Goal: Check status: Check status

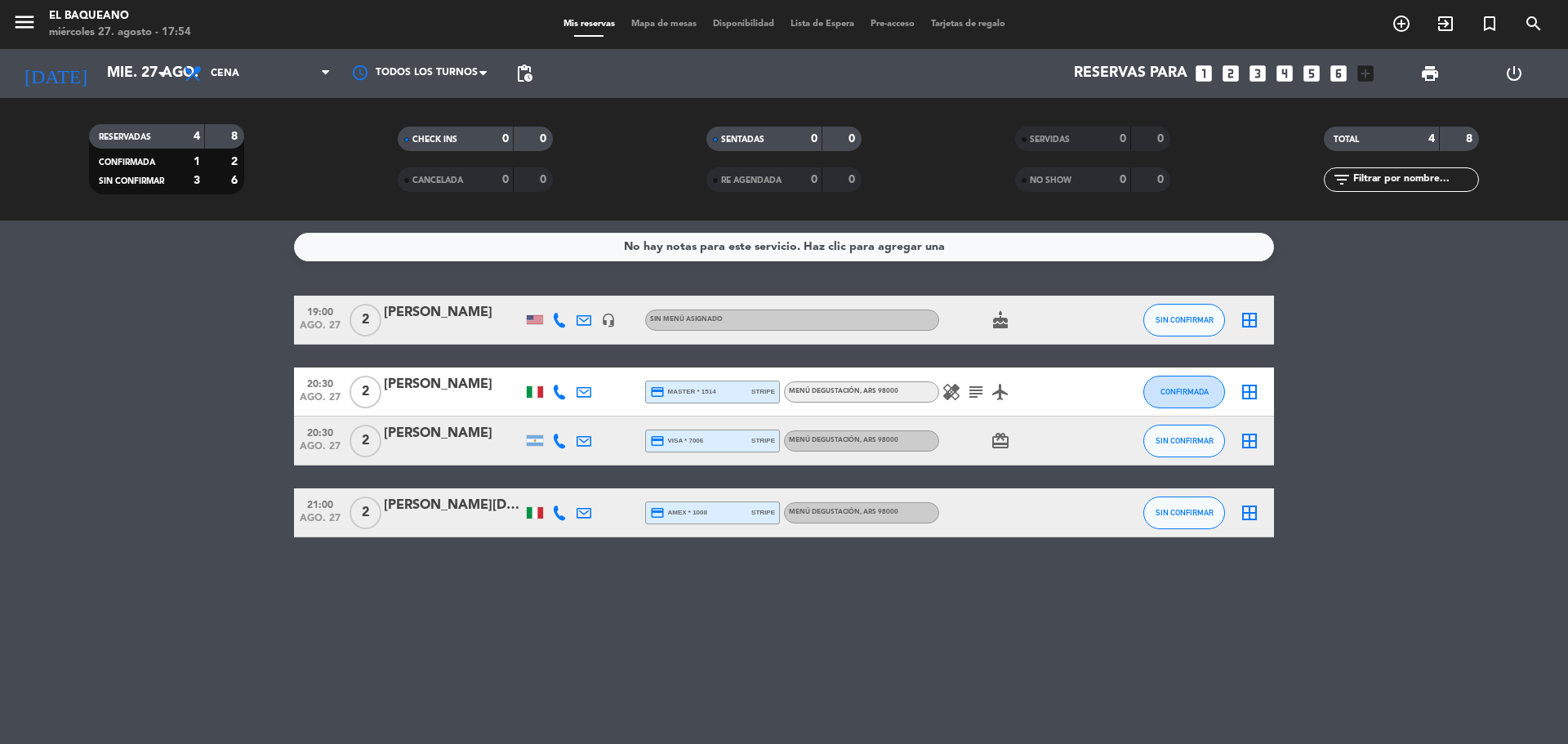
click at [86, 52] on div "[DATE] mié. 27 ago. arrow_drop_down" at bounding box center [93, 74] width 163 height 49
click at [99, 69] on input "mié. 27 ago." at bounding box center [193, 74] width 190 height 33
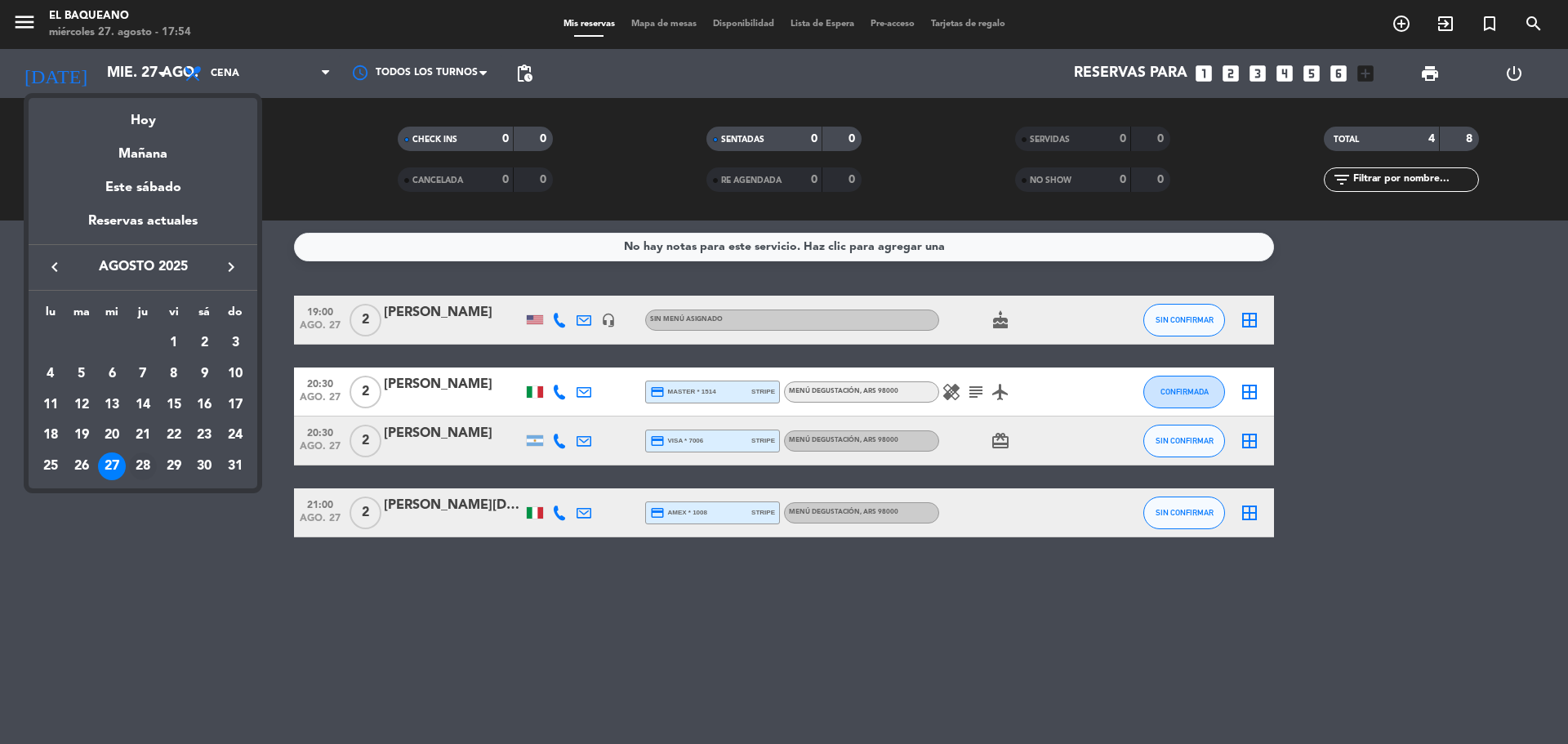
click at [143, 463] on div "28" at bounding box center [142, 466] width 27 height 27
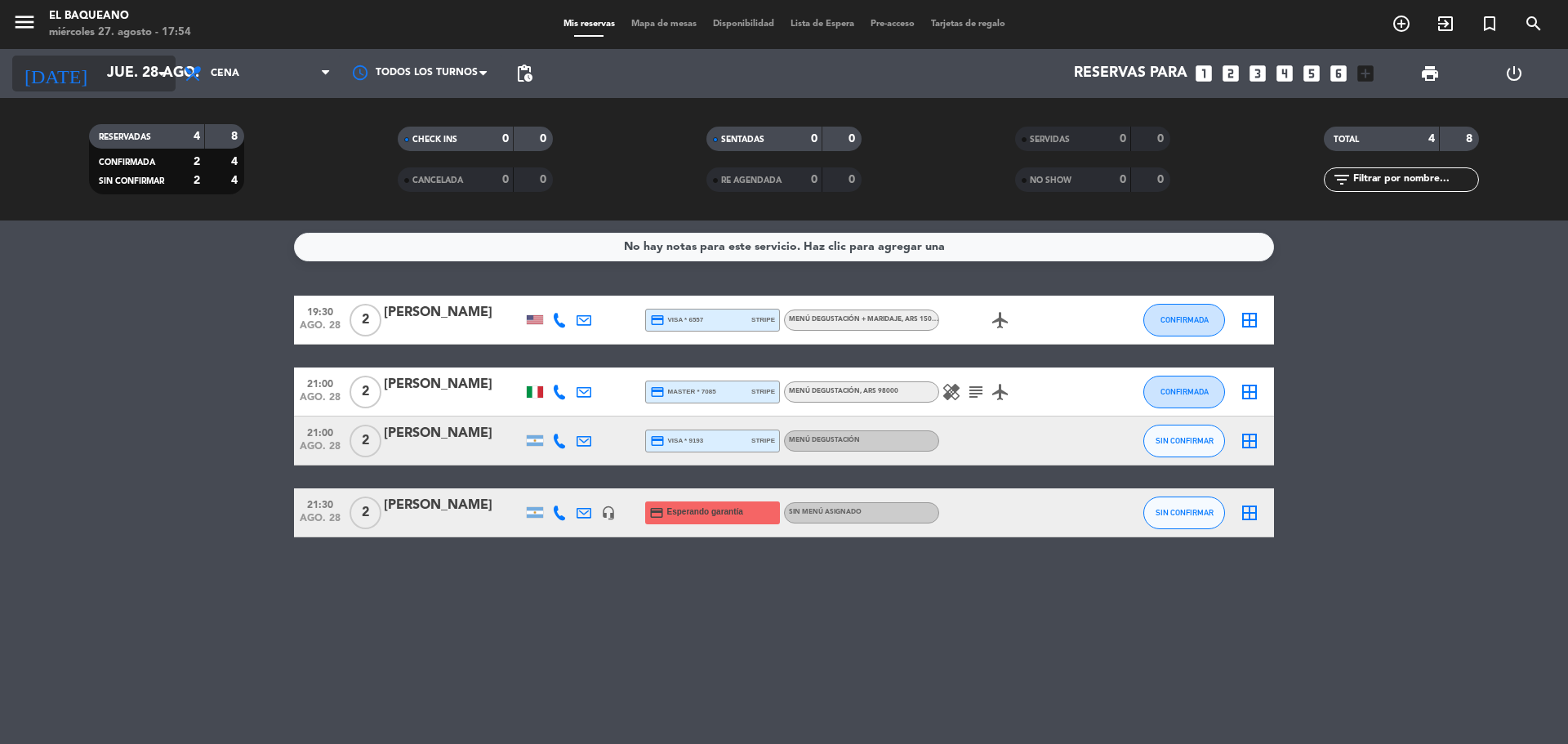
click at [158, 90] on div "[DATE] jue. 28 ago. arrow_drop_down" at bounding box center [93, 74] width 163 height 36
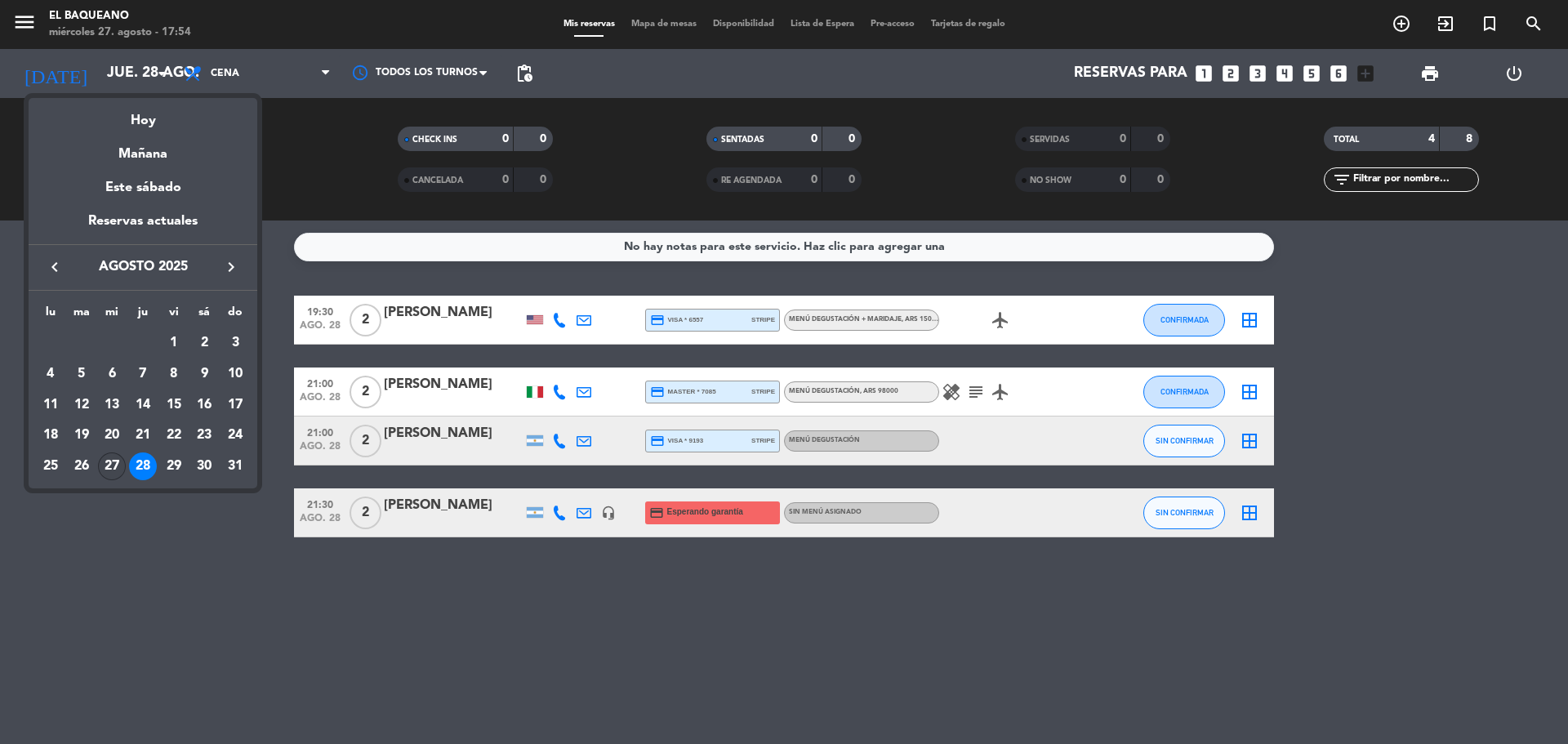
click at [123, 471] on div "27" at bounding box center [111, 466] width 27 height 27
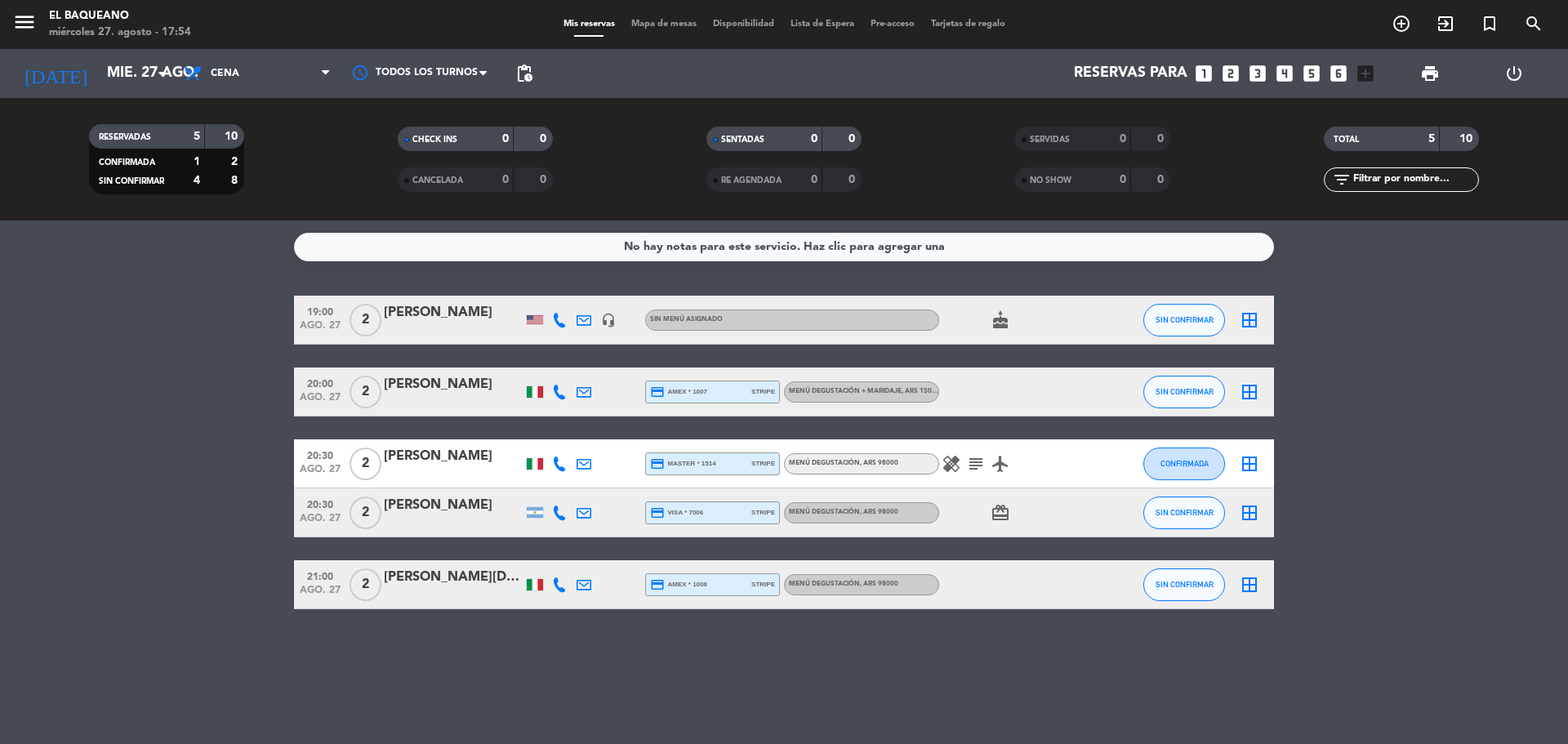
click at [537, 587] on div at bounding box center [534, 585] width 16 height 11
click at [158, 80] on icon "arrow_drop_down" at bounding box center [161, 74] width 20 height 20
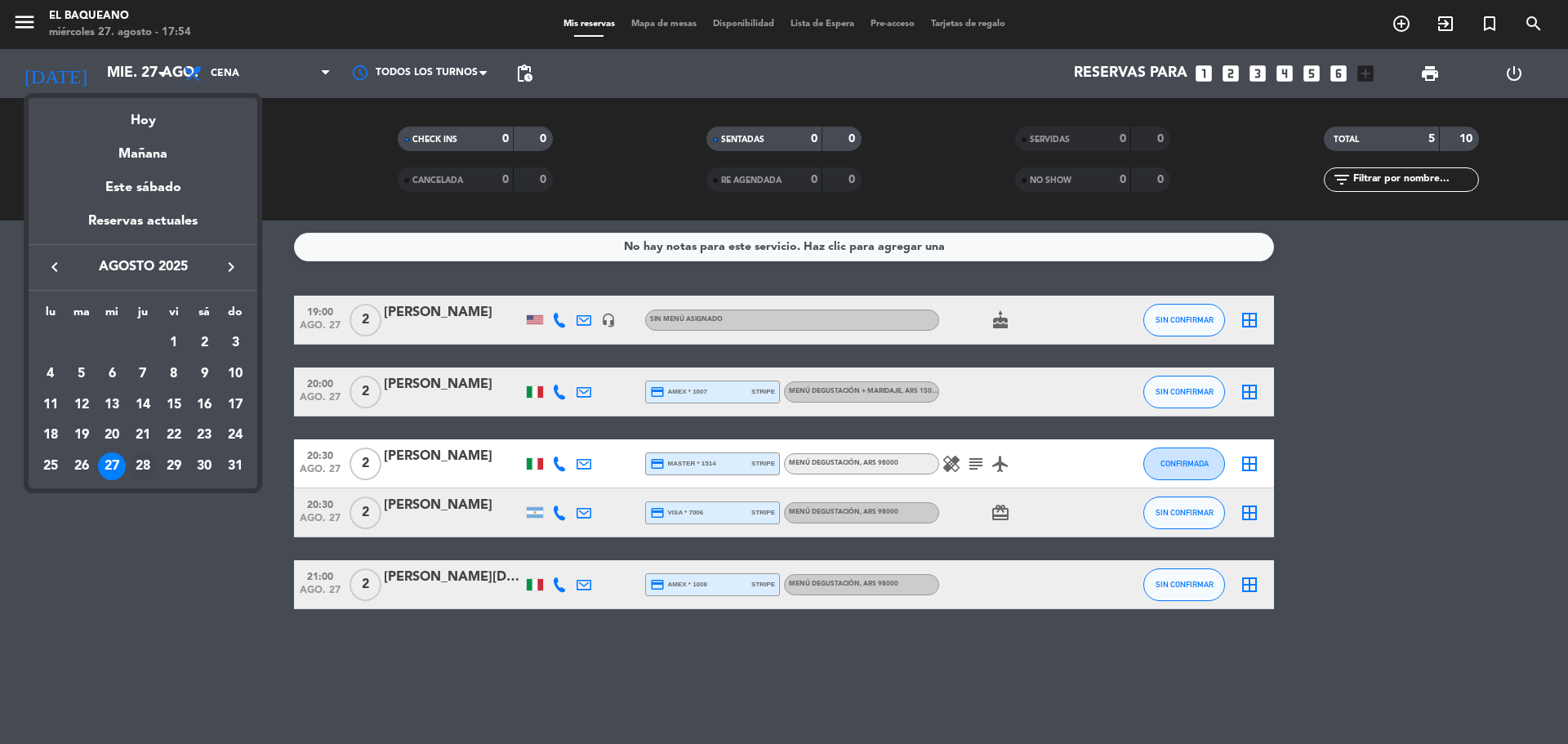
click at [143, 471] on div "28" at bounding box center [142, 466] width 27 height 27
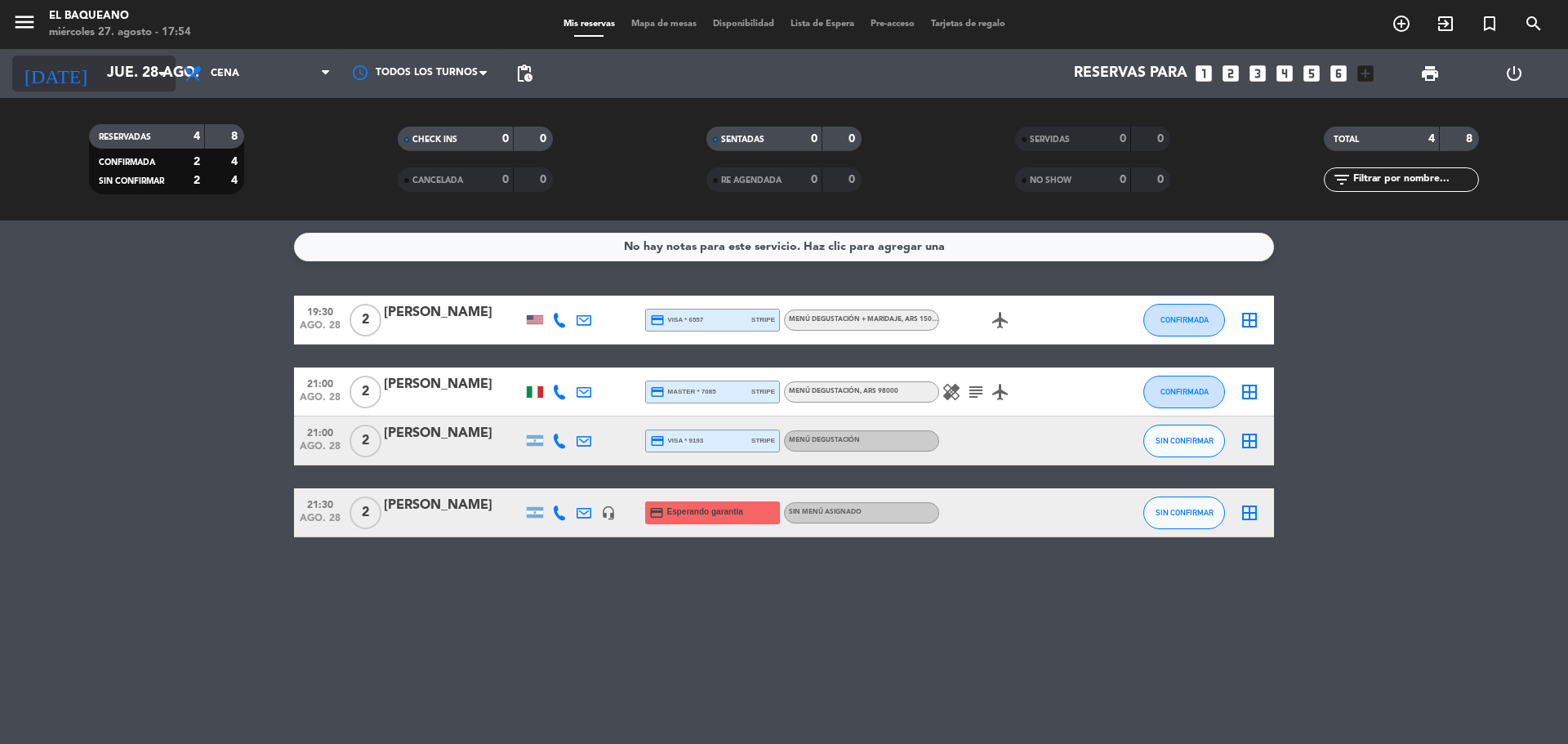
click at [161, 71] on icon "arrow_drop_down" at bounding box center [161, 74] width 20 height 20
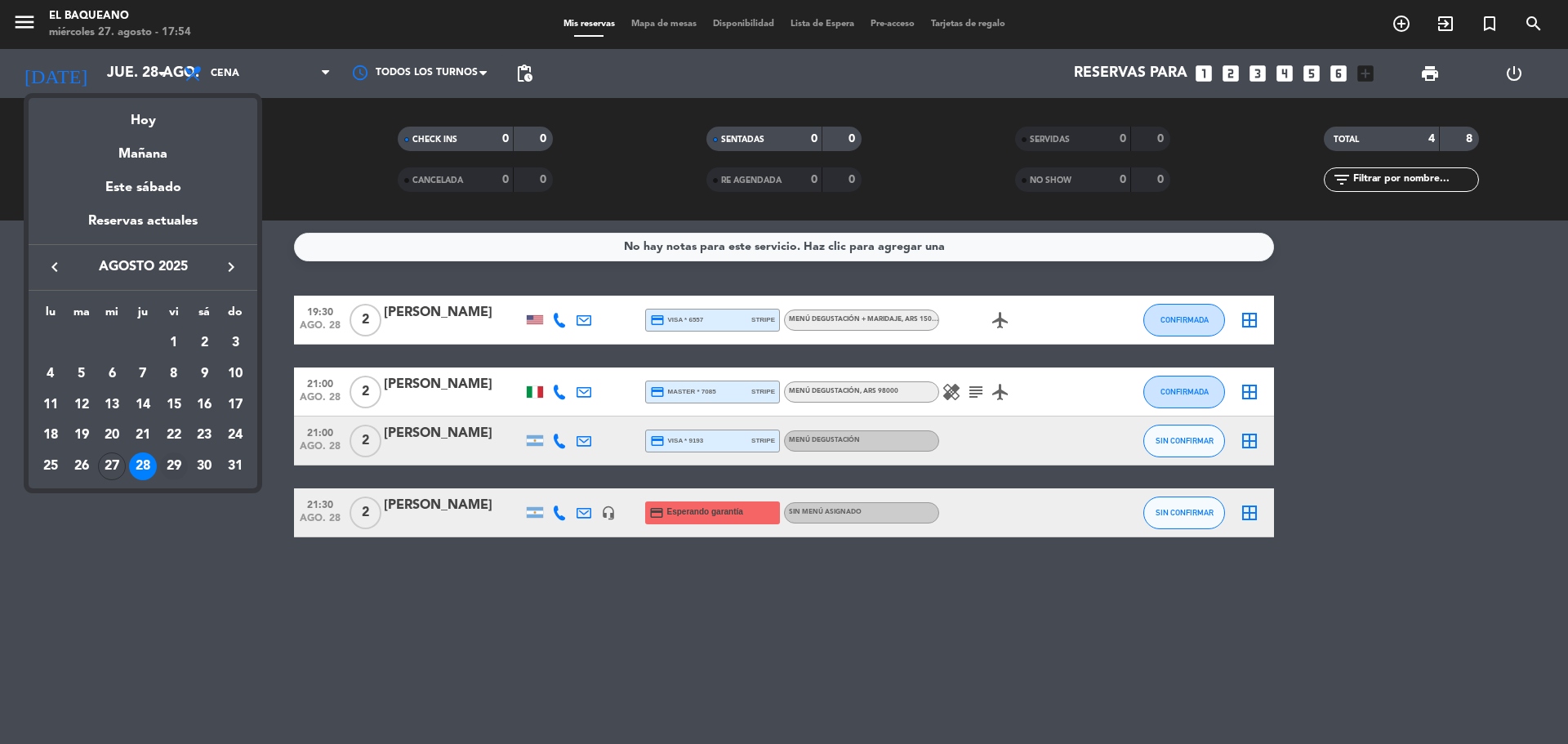
click at [178, 465] on div "29" at bounding box center [174, 466] width 27 height 27
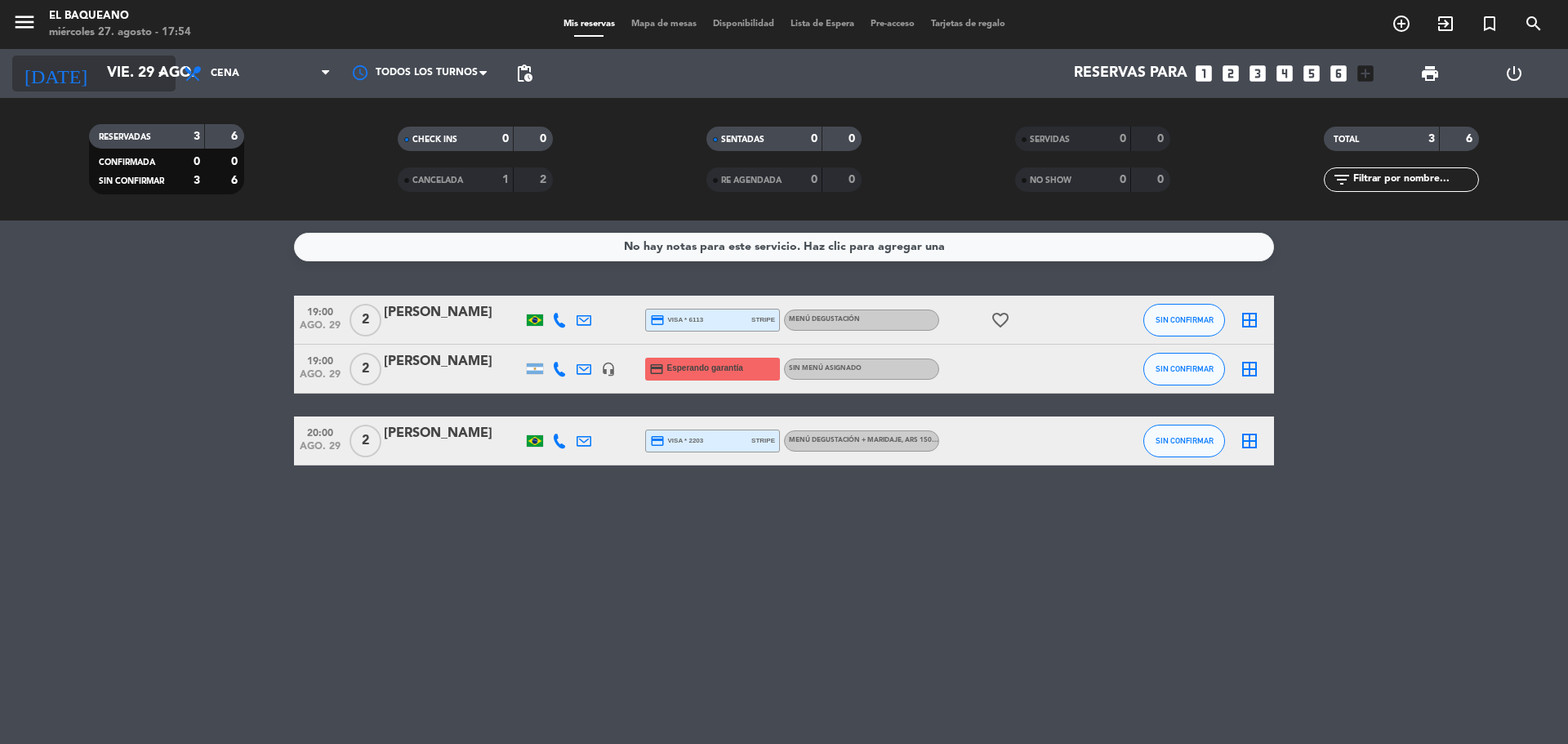
click at [150, 84] on input "vie. 29 ago." at bounding box center [193, 74] width 190 height 33
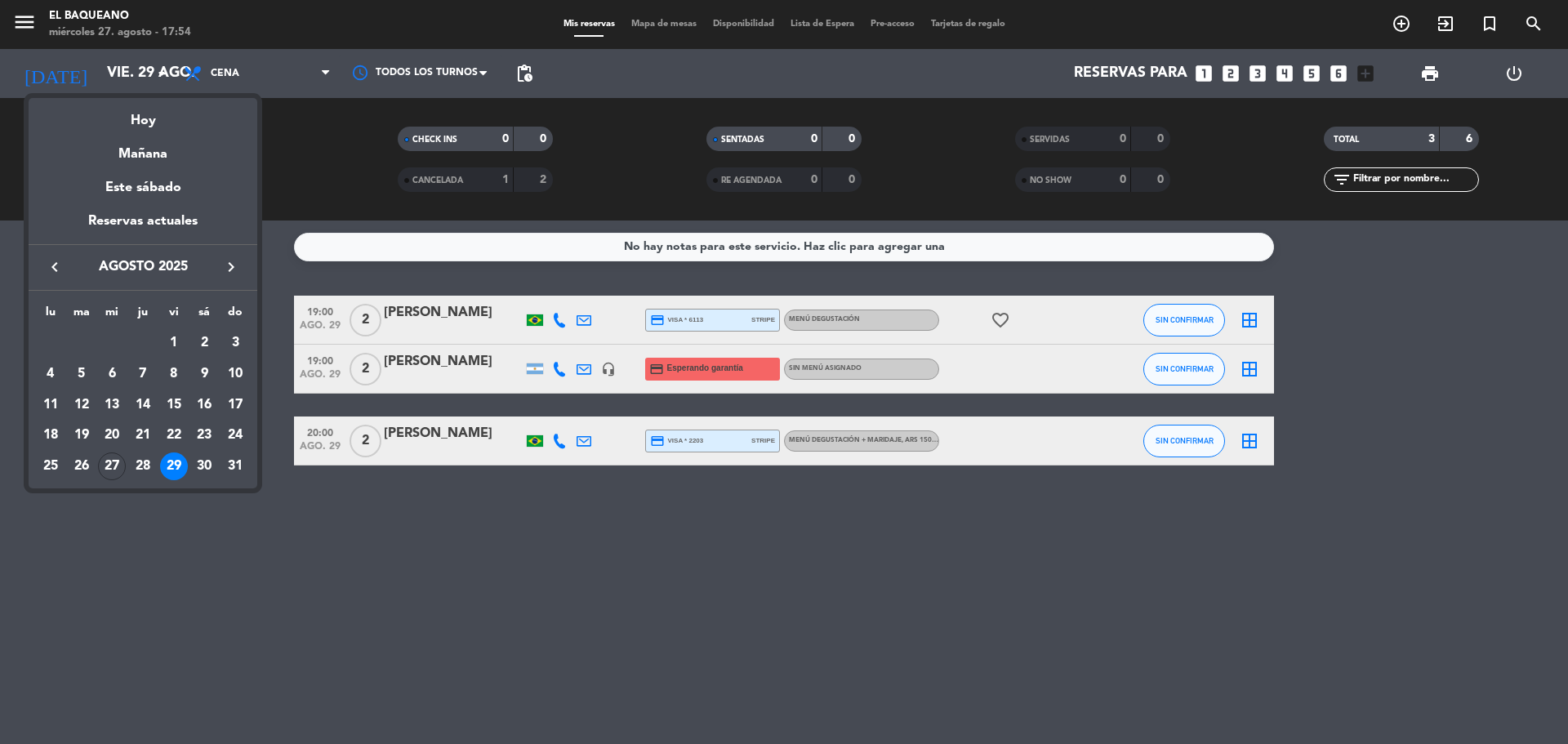
click at [104, 469] on div "27" at bounding box center [111, 466] width 27 height 27
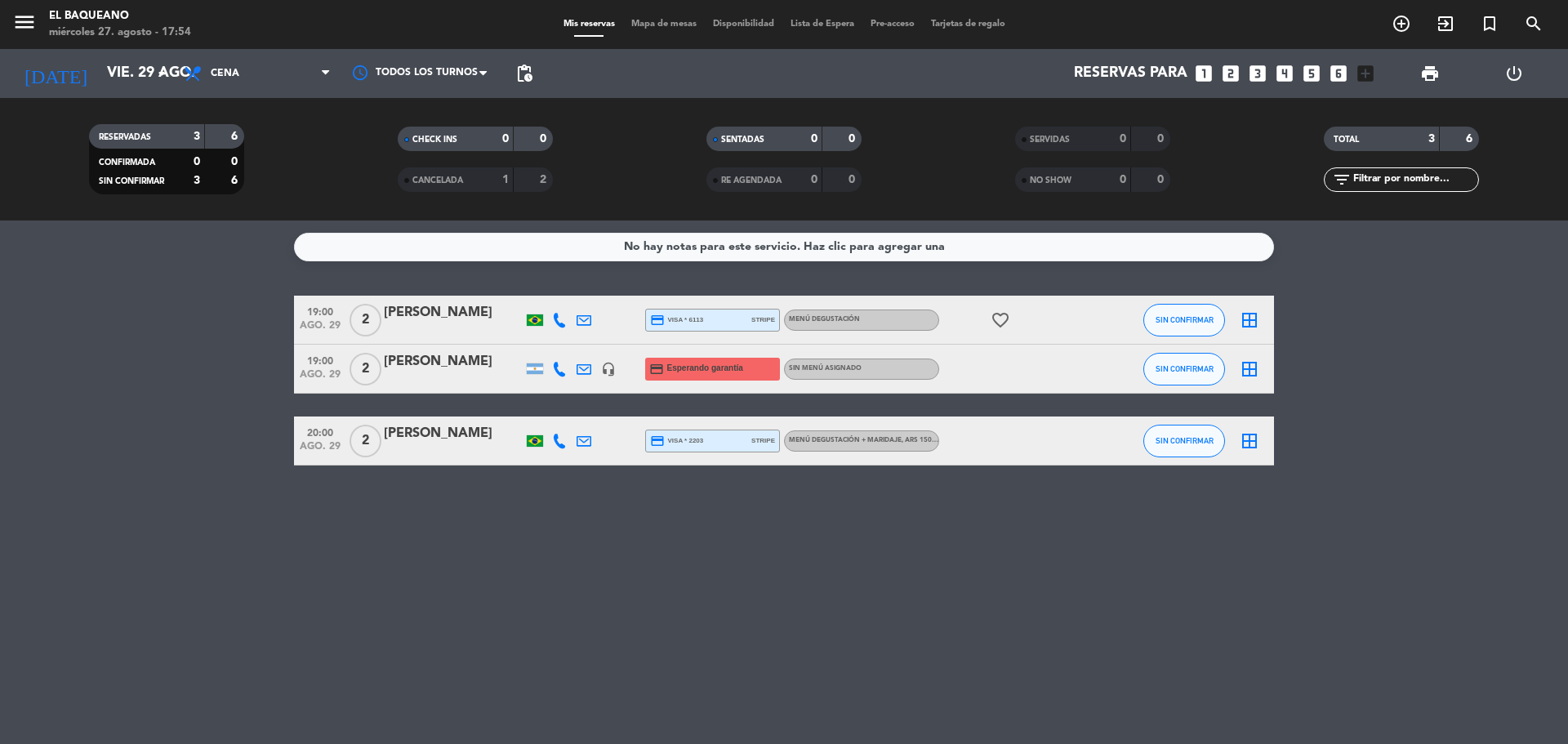
type input "mié. 27 ago."
